Goal: Transaction & Acquisition: Subscribe to service/newsletter

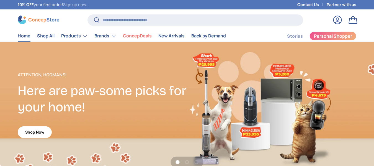
scroll to position [1416, 2218]
click at [80, 4] on link "Sign up now" at bounding box center [74, 4] width 23 height 5
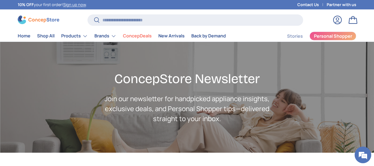
click at [79, 6] on link "Sign up now" at bounding box center [74, 4] width 23 height 5
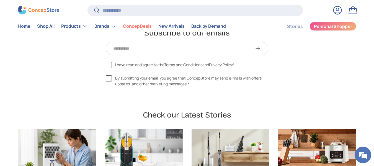
scroll to position [194, 0]
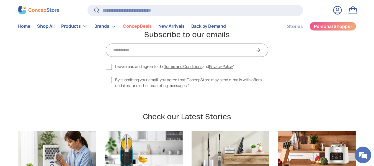
click at [147, 49] on input "Email" at bounding box center [185, 50] width 156 height 11
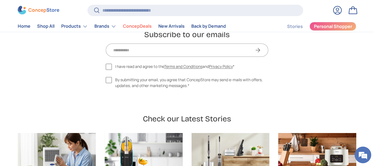
scroll to position [0, 0]
type input "**********"
click at [259, 51] on button "Subscribe" at bounding box center [257, 49] width 21 height 13
click at [110, 64] on label "I have read and agree to the Terms and Conditions and Privacy Policy *" at bounding box center [170, 66] width 129 height 6
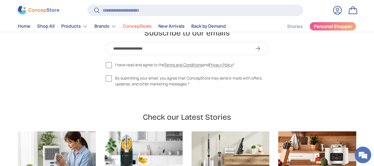
scroll to position [194, 0]
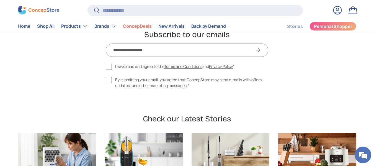
click at [260, 53] on button "Subscribe" at bounding box center [257, 49] width 21 height 13
click at [267, 67] on p "I have read and agree to the Terms and Conditions and Privacy Policy *" at bounding box center [187, 66] width 163 height 7
click at [260, 51] on button "Subscribe" at bounding box center [257, 49] width 21 height 13
click at [277, 70] on div "**********" at bounding box center [187, 65] width 232 height 45
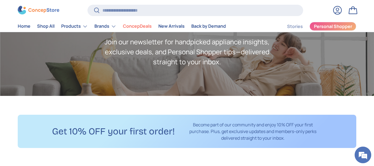
scroll to position [83, 0]
